Goal: Information Seeking & Learning: Learn about a topic

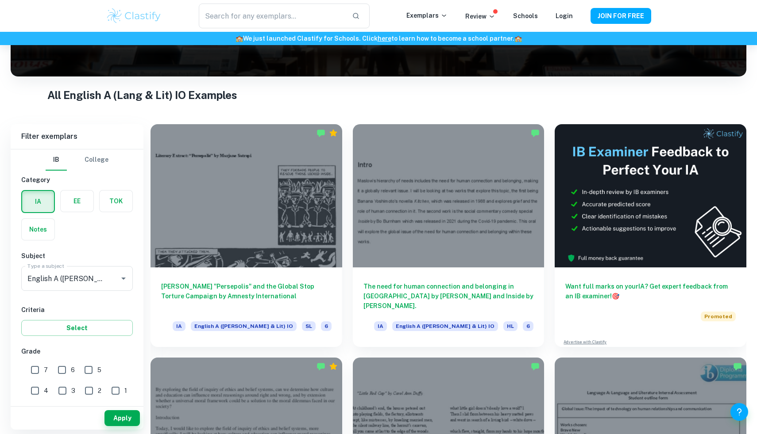
scroll to position [131, 0]
click at [35, 370] on input "7" at bounding box center [35, 370] width 18 height 18
checkbox input "true"
click at [119, 419] on button "Apply" at bounding box center [121, 419] width 35 height 16
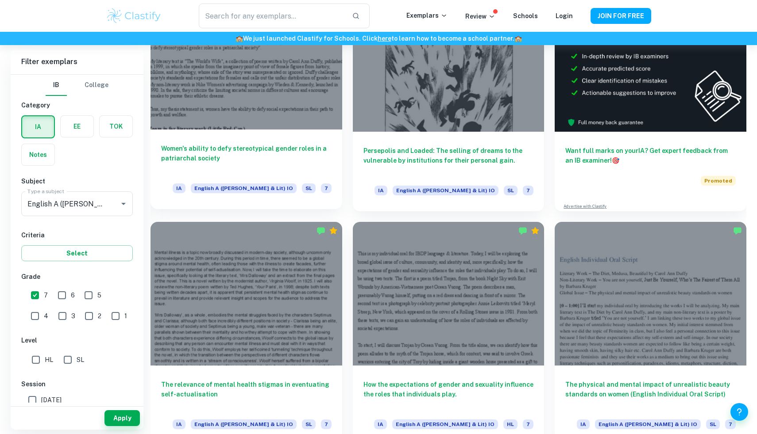
scroll to position [284, 0]
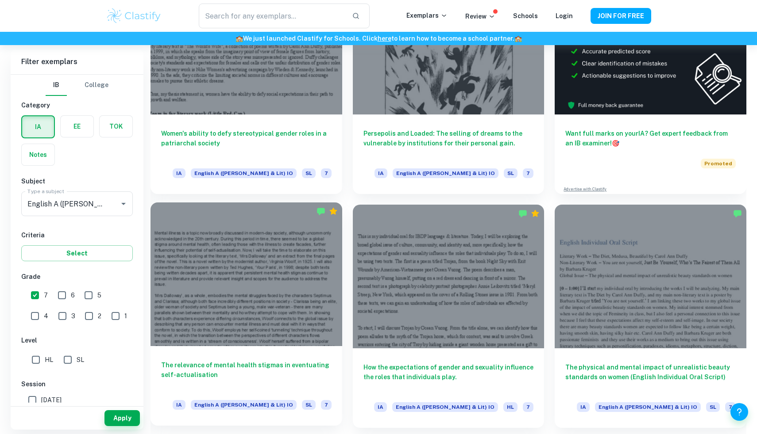
click at [284, 257] on div at bounding box center [246, 274] width 192 height 143
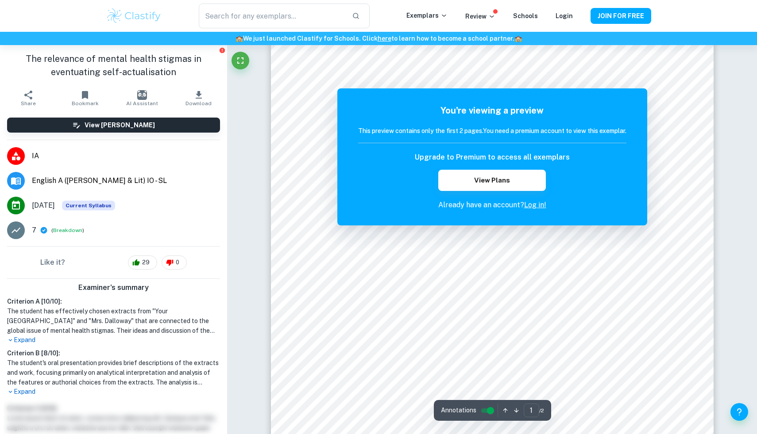
scroll to position [122, 0]
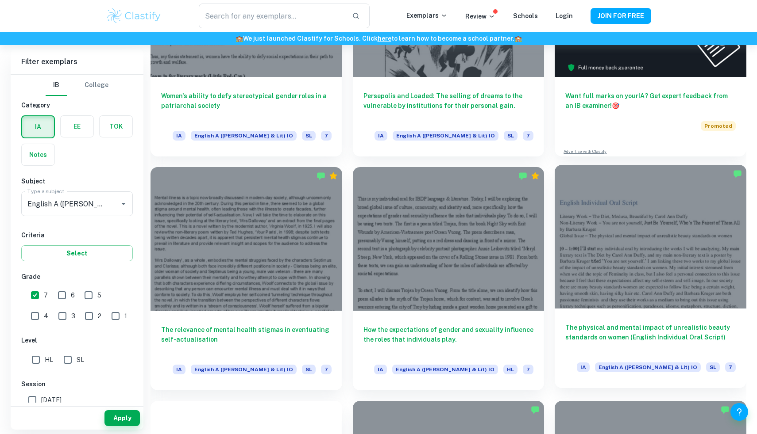
scroll to position [325, 0]
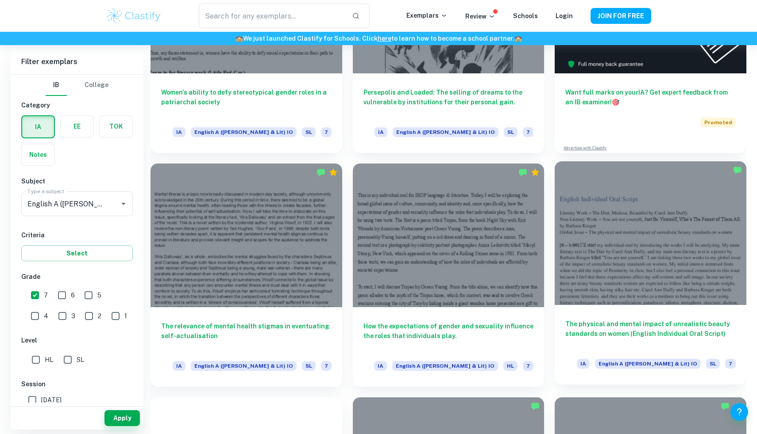
click at [619, 228] on div at bounding box center [650, 232] width 192 height 143
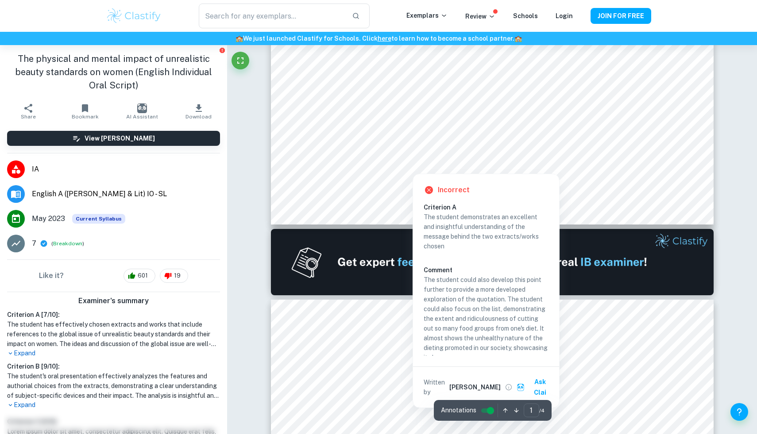
scroll to position [456, 0]
